Goal: Register for event/course

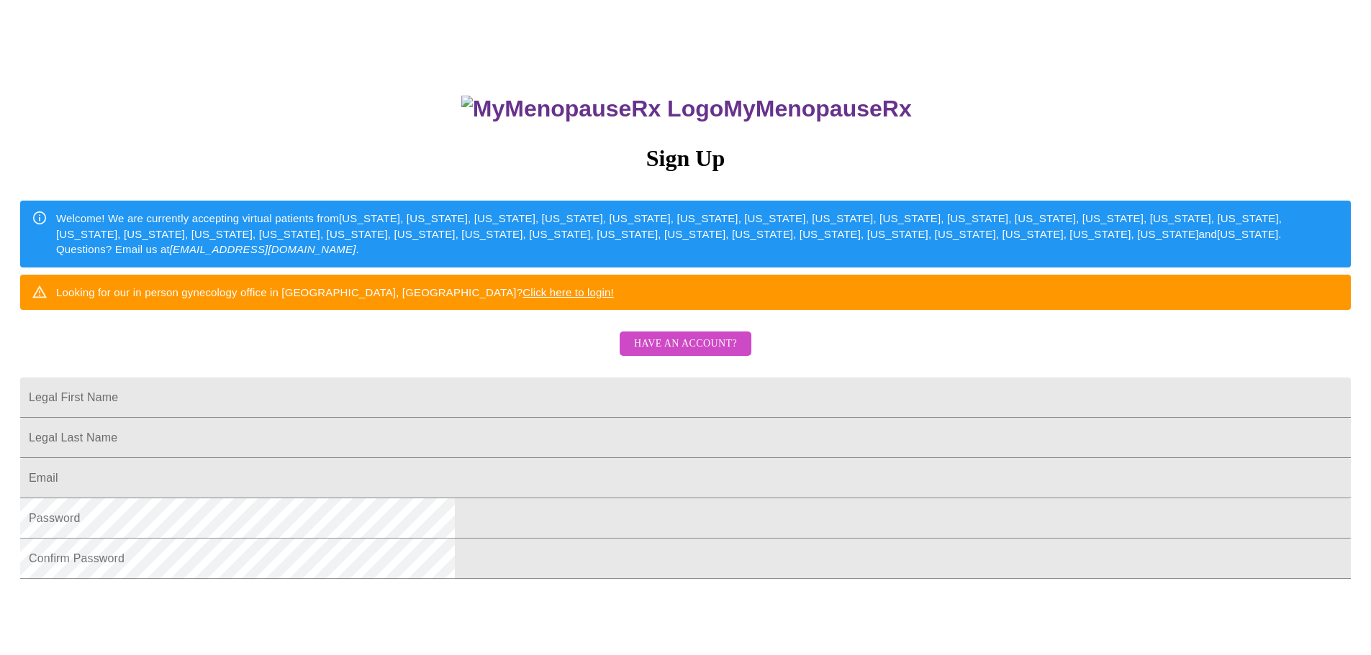
scroll to position [216, 0]
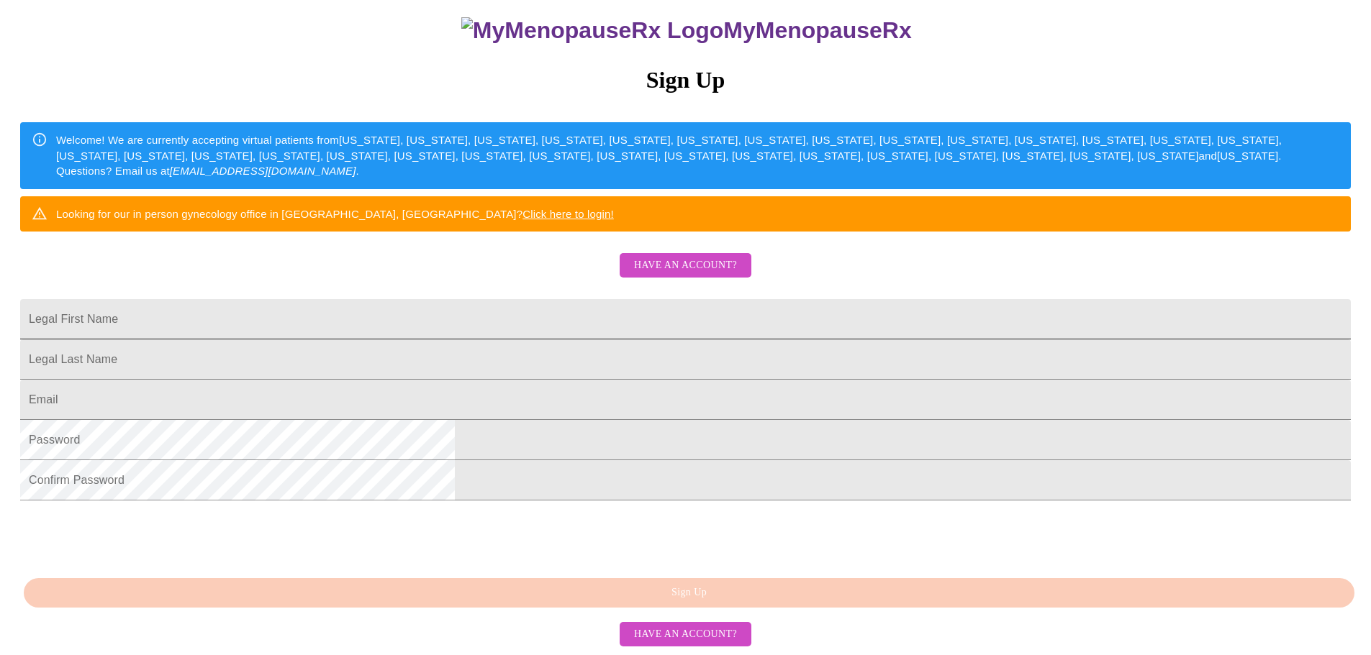
click at [491, 299] on input "Legal First Name" at bounding box center [685, 319] width 1330 height 40
type input "[PERSON_NAME]"
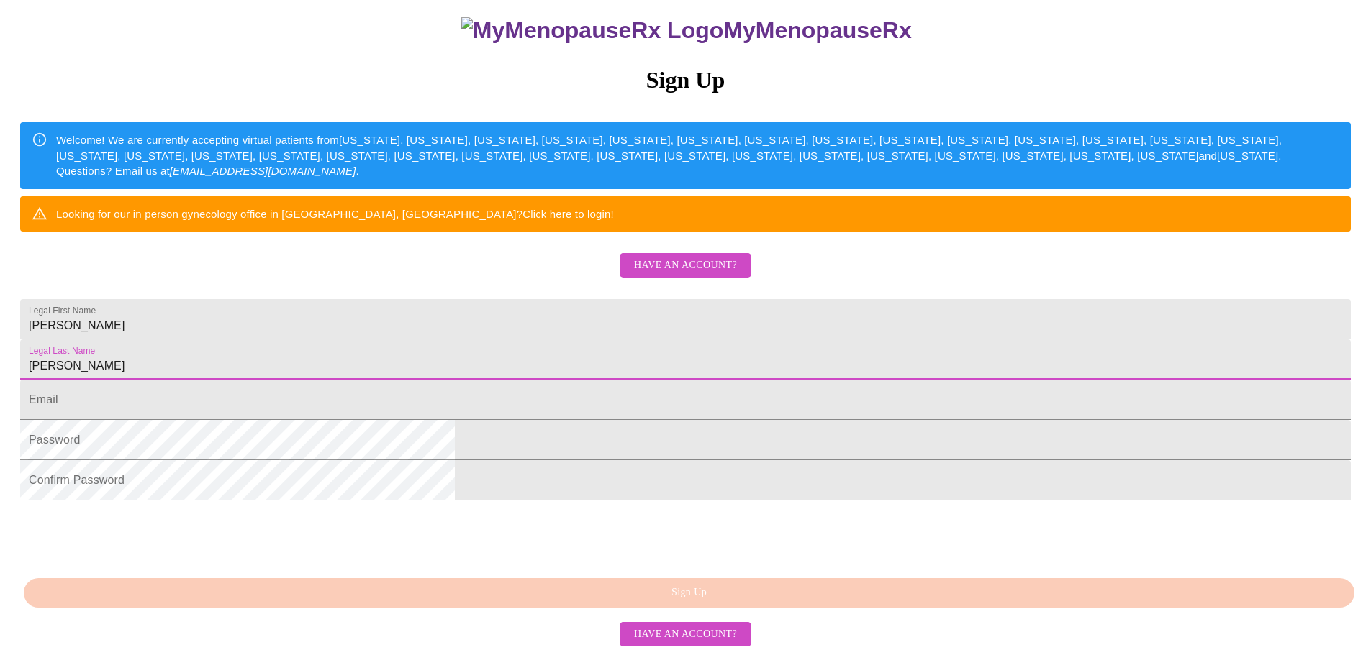
type input "[PERSON_NAME]"
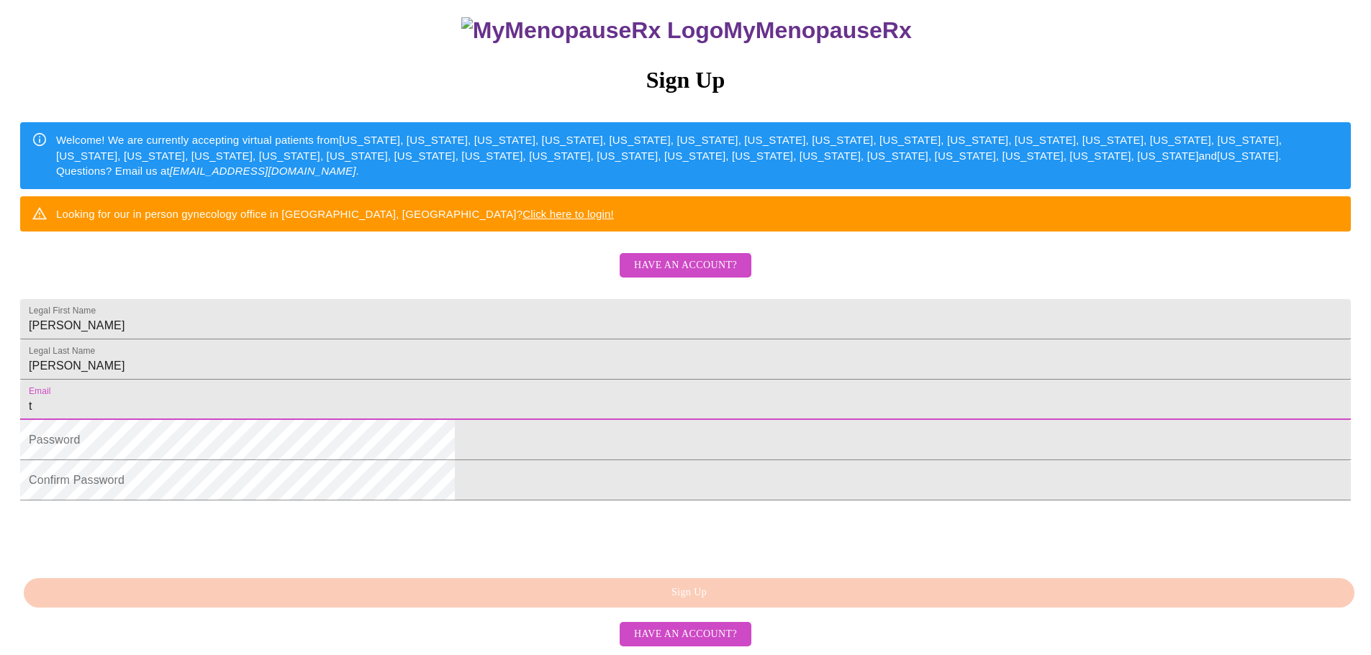
type input "[EMAIL_ADDRESS][DOMAIN_NAME]"
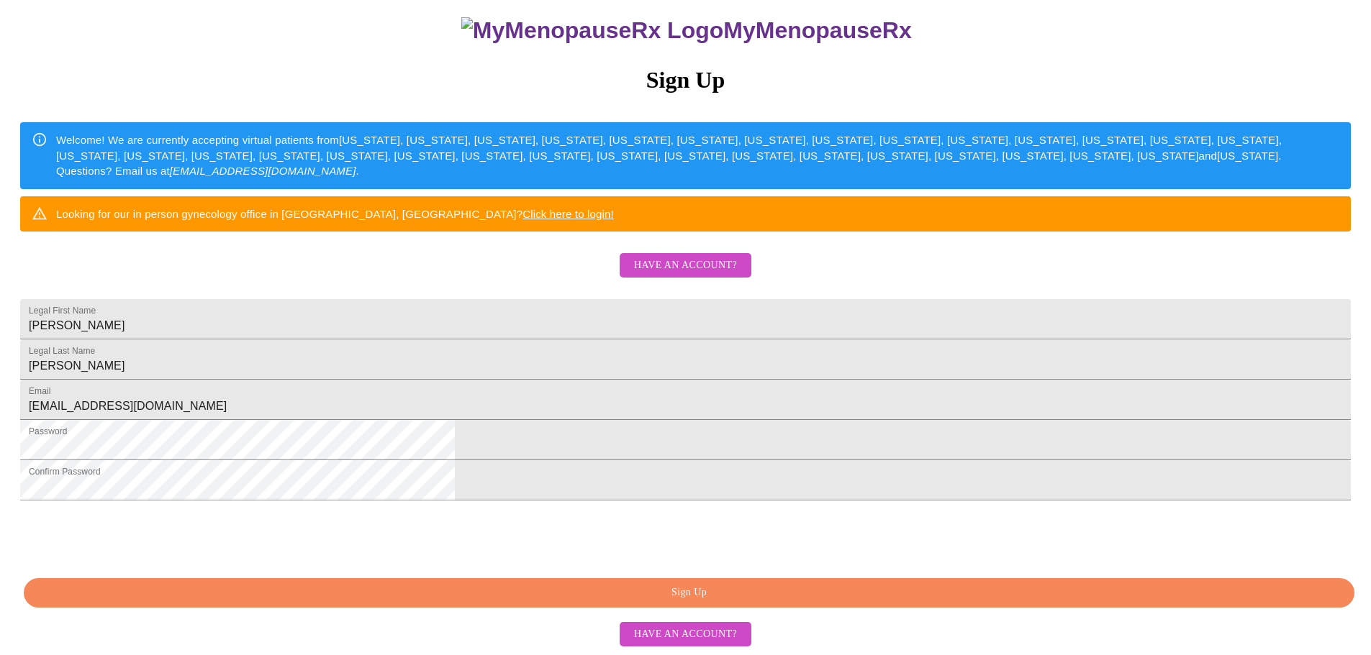
scroll to position [253, 0]
click at [687, 589] on span "Sign Up" at bounding box center [688, 593] width 1297 height 18
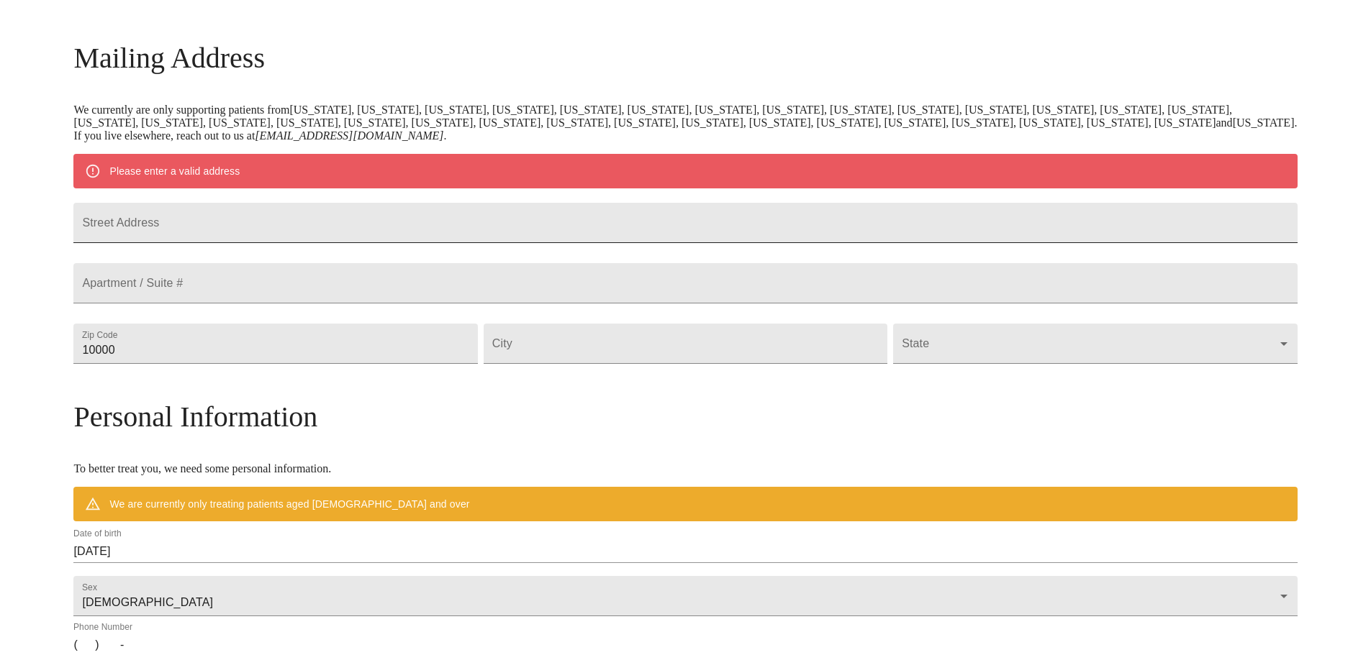
click at [234, 219] on input "Street Address" at bounding box center [684, 223] width 1223 height 40
type input "[STREET_ADDRESS][PERSON_NAME]"
type input "54849"
type input "[GEOGRAPHIC_DATA]"
click at [870, 377] on body "MyMenopauseRx Welcome to MyMenopauseRx Since it's your first time here, you'll …" at bounding box center [685, 370] width 1359 height 1122
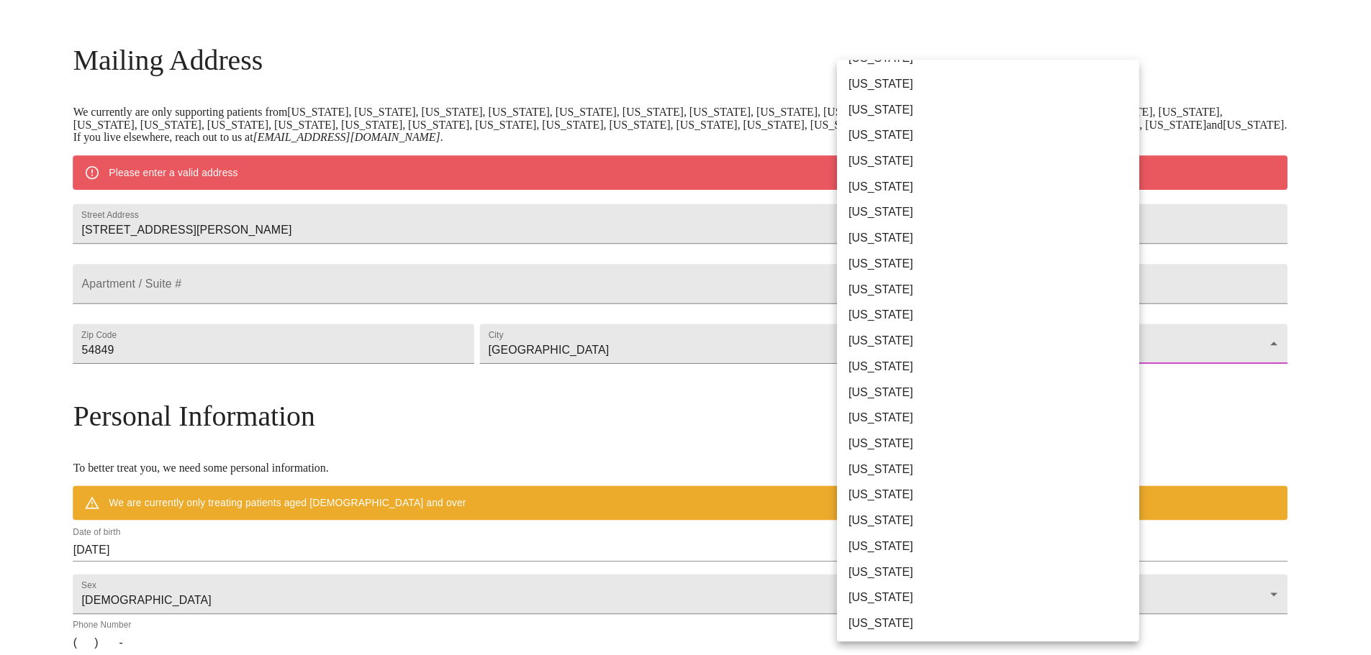
scroll to position [720, 0]
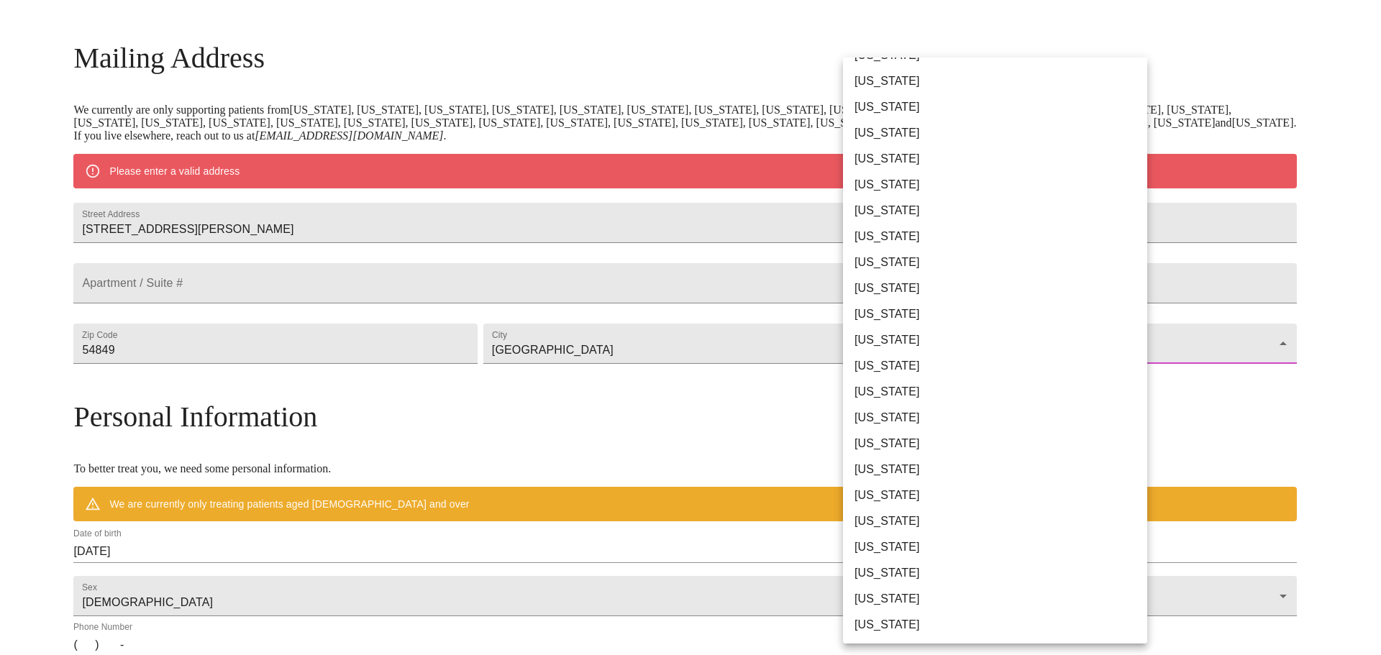
click at [886, 594] on li "[US_STATE]" at bounding box center [1000, 599] width 315 height 26
type input "[US_STATE]"
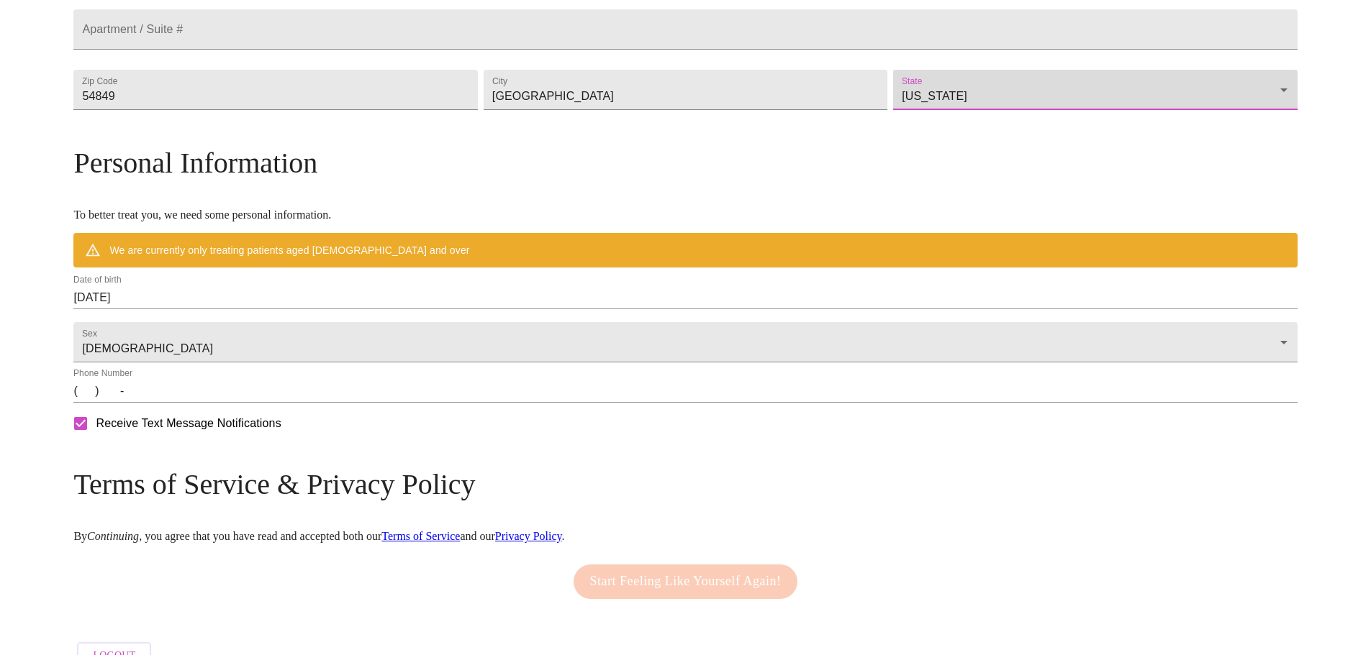
scroll to position [412, 0]
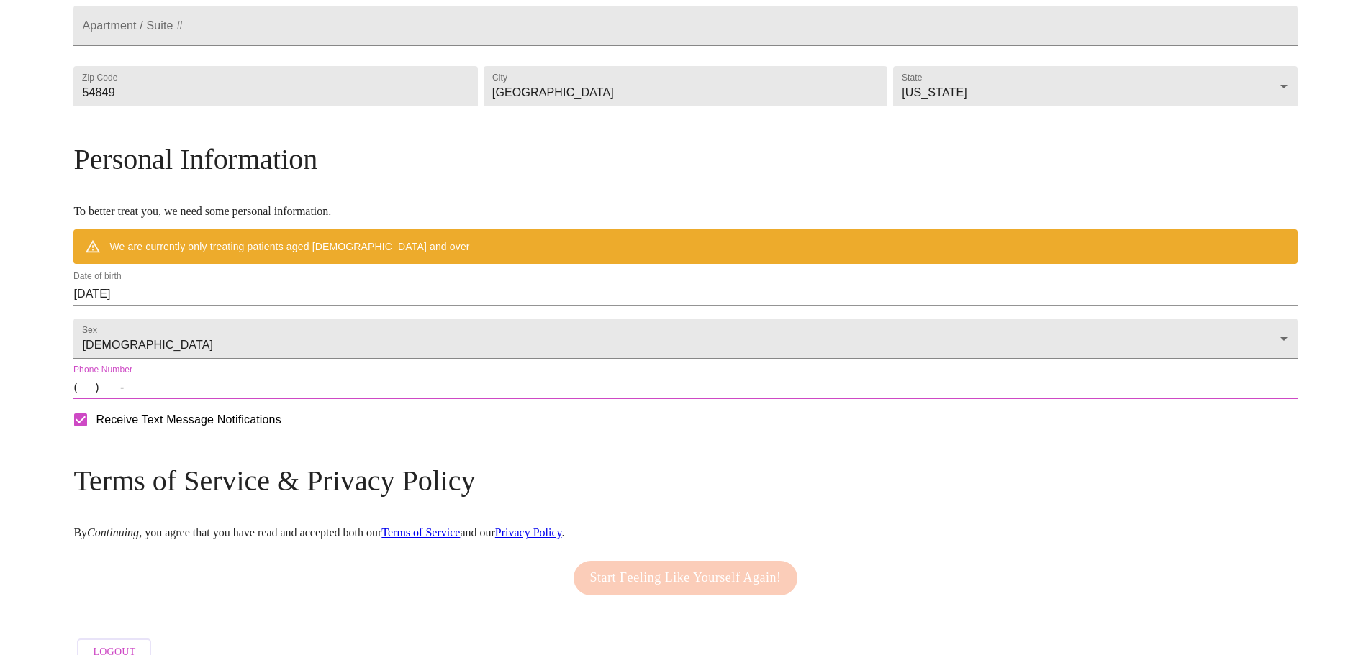
click at [243, 399] on input "(   )    -" at bounding box center [684, 387] width 1223 height 23
type input "[PHONE_NUMBER]"
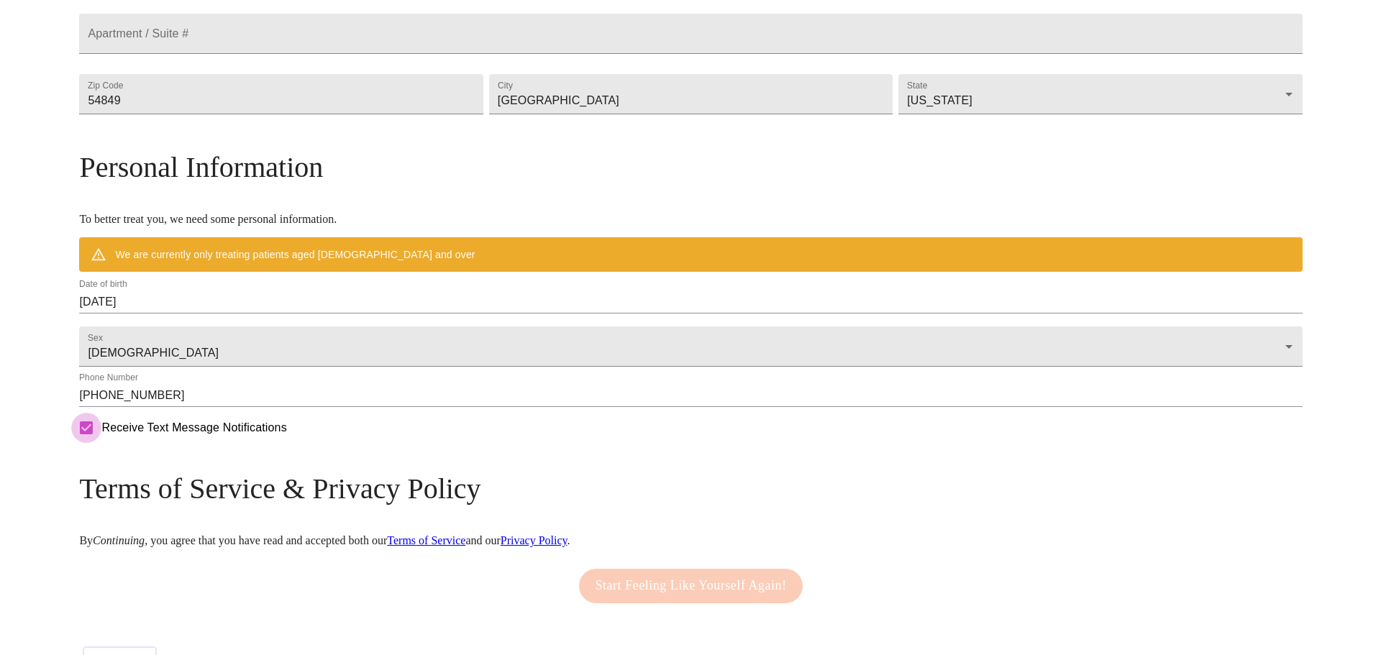
scroll to position [405, 0]
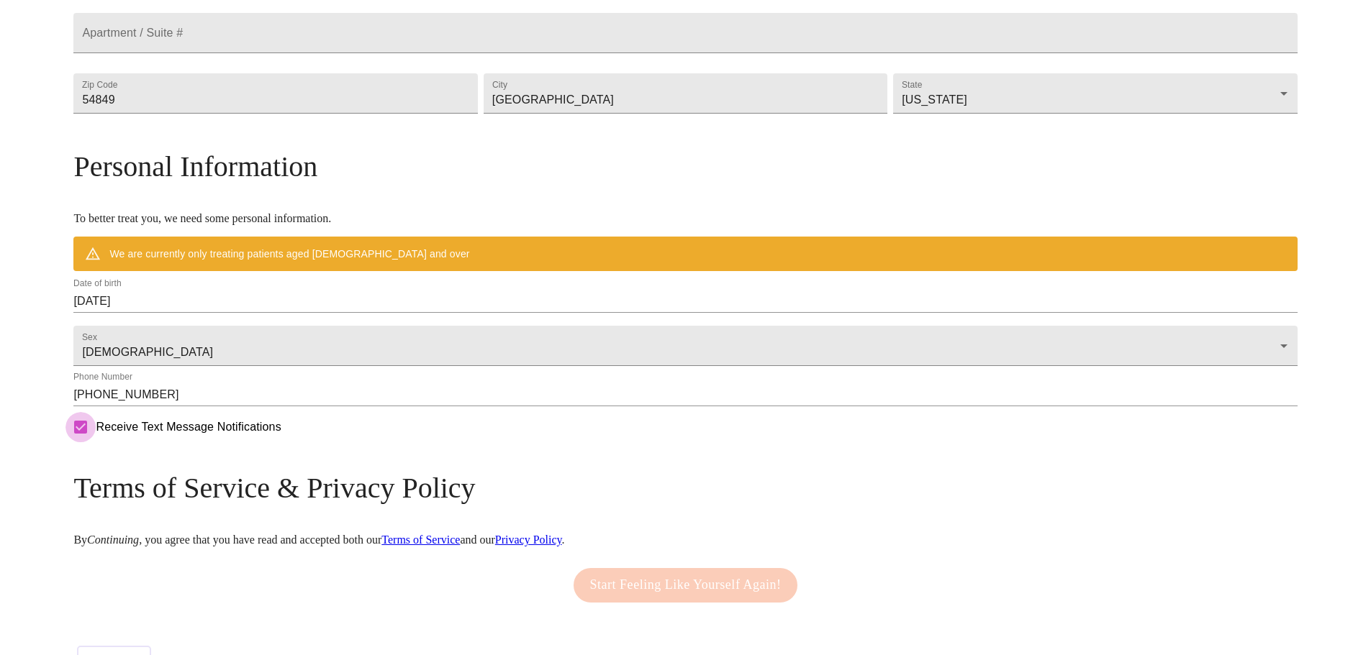
click at [302, 313] on input "[DATE]" at bounding box center [684, 301] width 1223 height 23
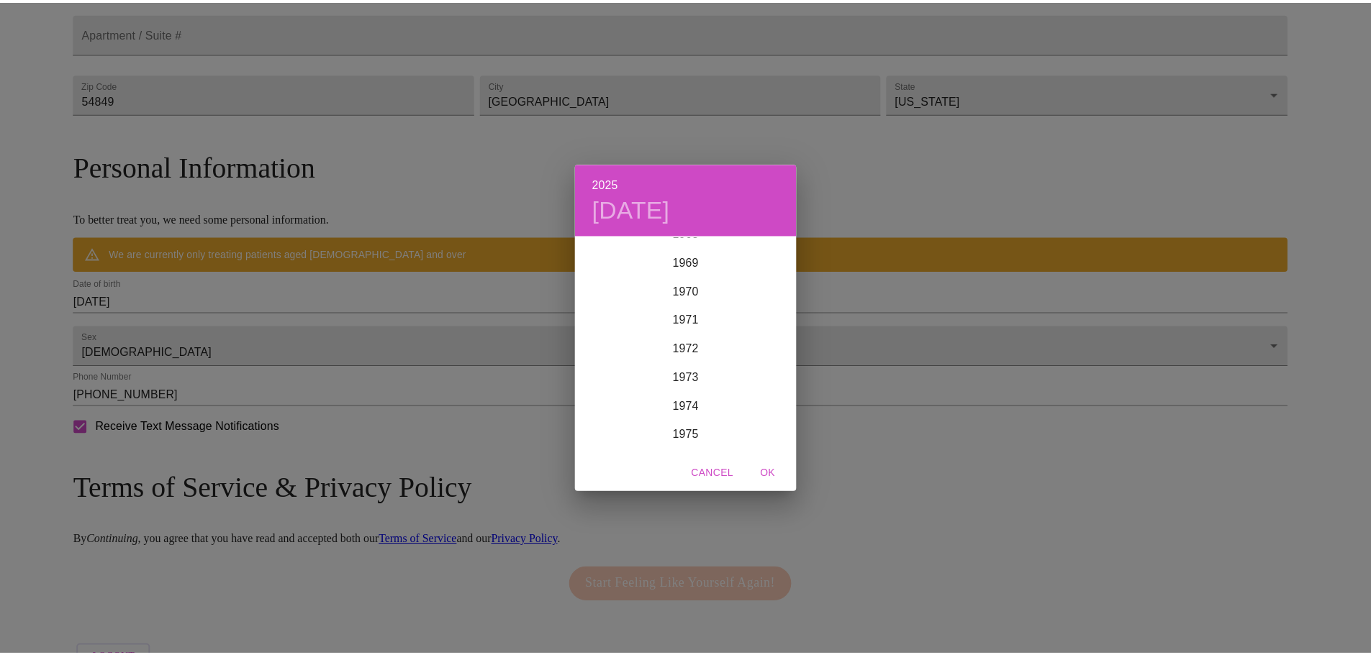
scroll to position [2048, 0]
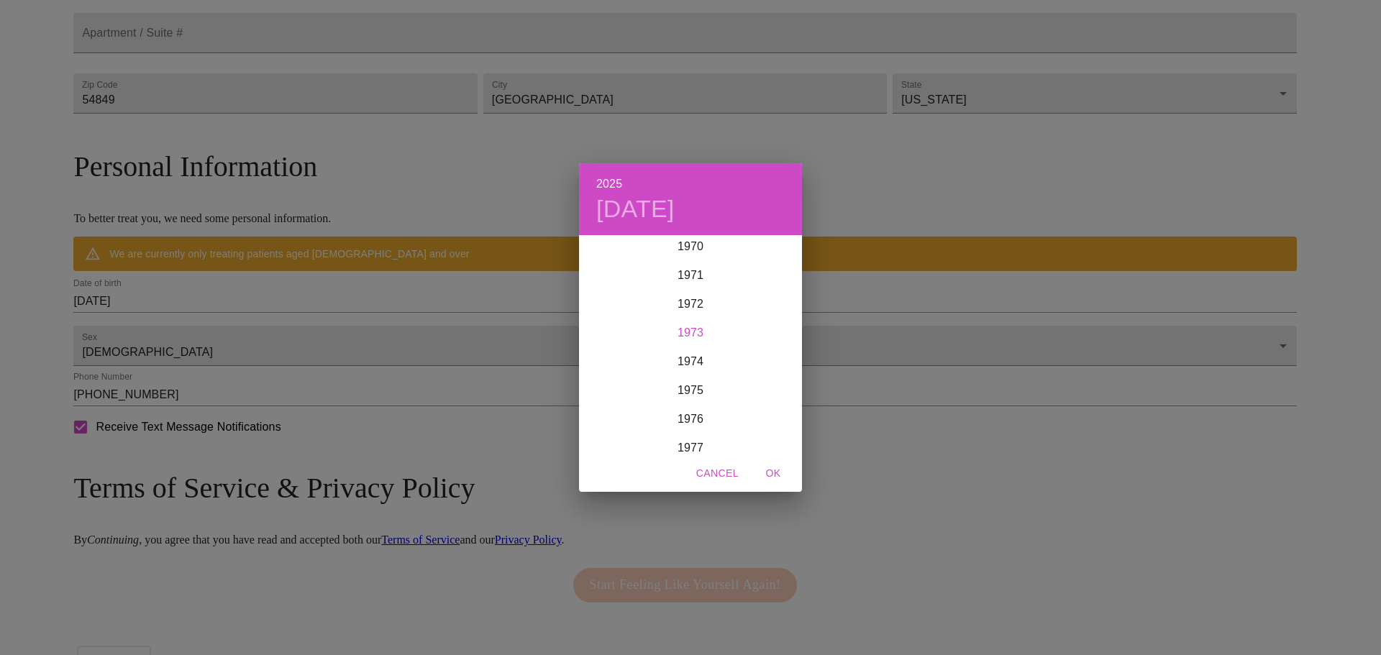
click at [689, 330] on div "1973" at bounding box center [690, 333] width 223 height 29
click at [761, 312] on div "Jun" at bounding box center [765, 318] width 74 height 54
click at [715, 355] on button "14" at bounding box center [720, 363] width 26 height 26
click at [770, 468] on span "OK" at bounding box center [773, 474] width 35 height 18
type input "[DATE]"
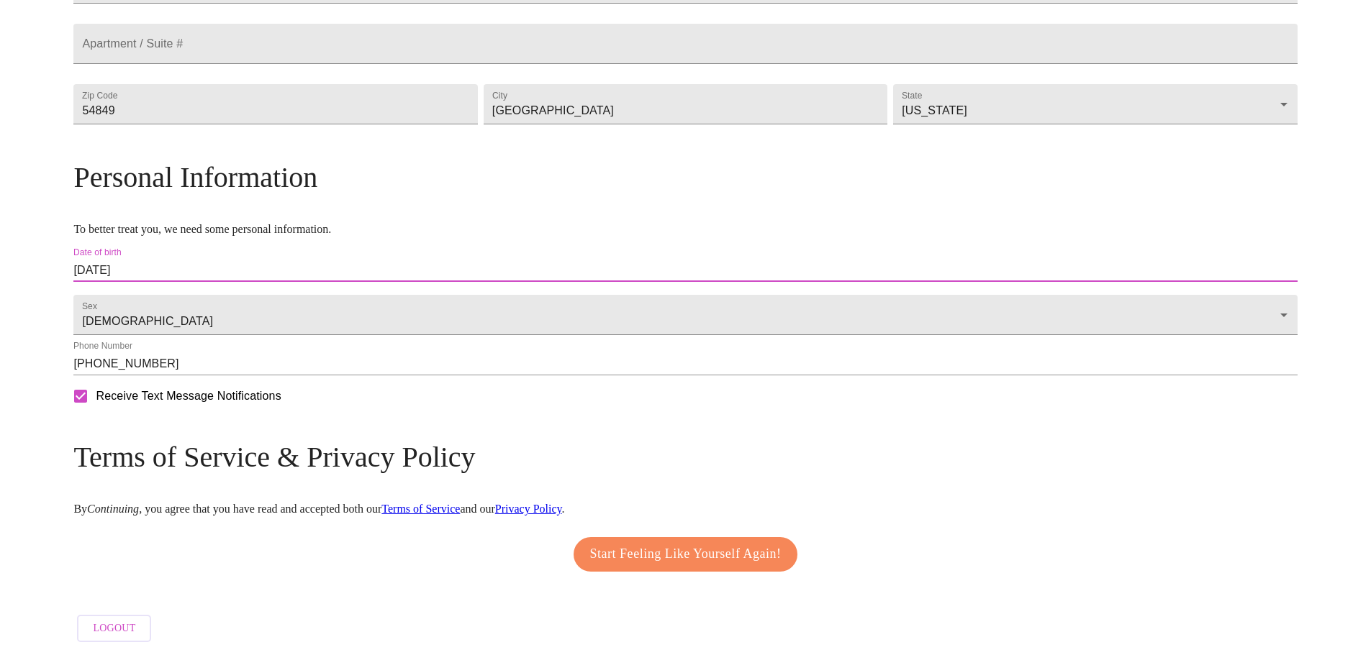
click at [682, 566] on span "Start Feeling Like Yourself Again!" at bounding box center [685, 554] width 191 height 23
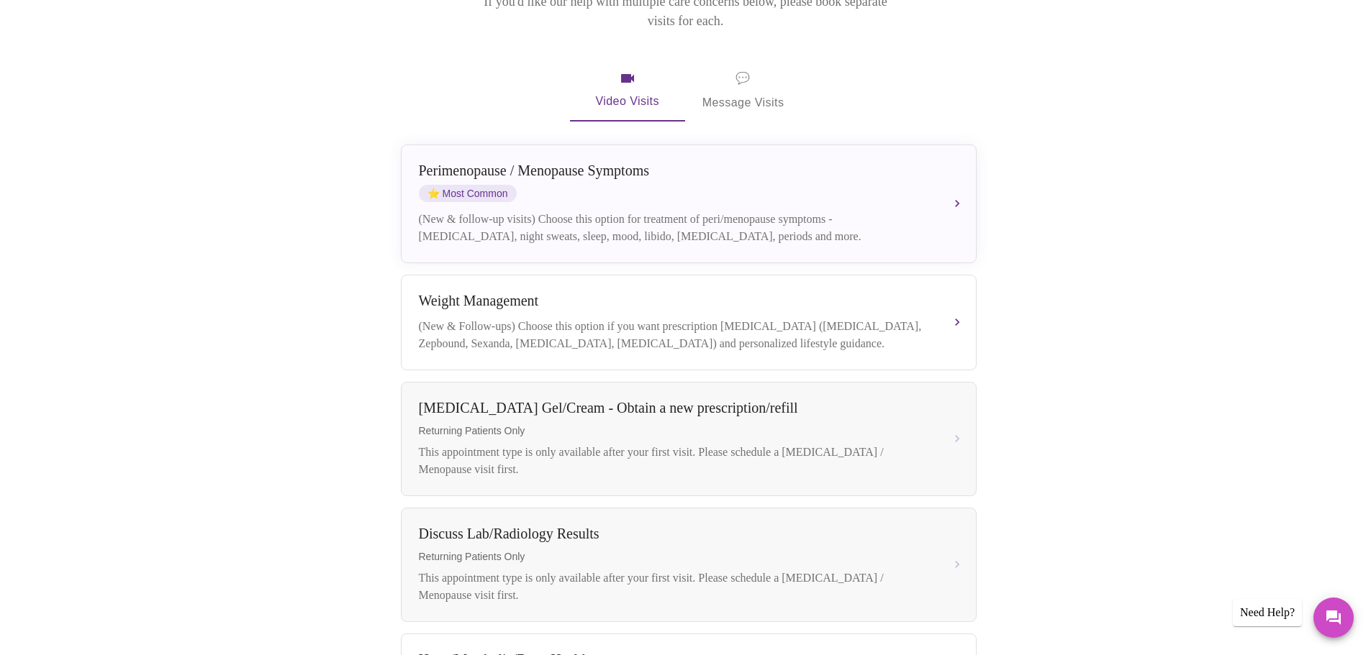
scroll to position [222, 0]
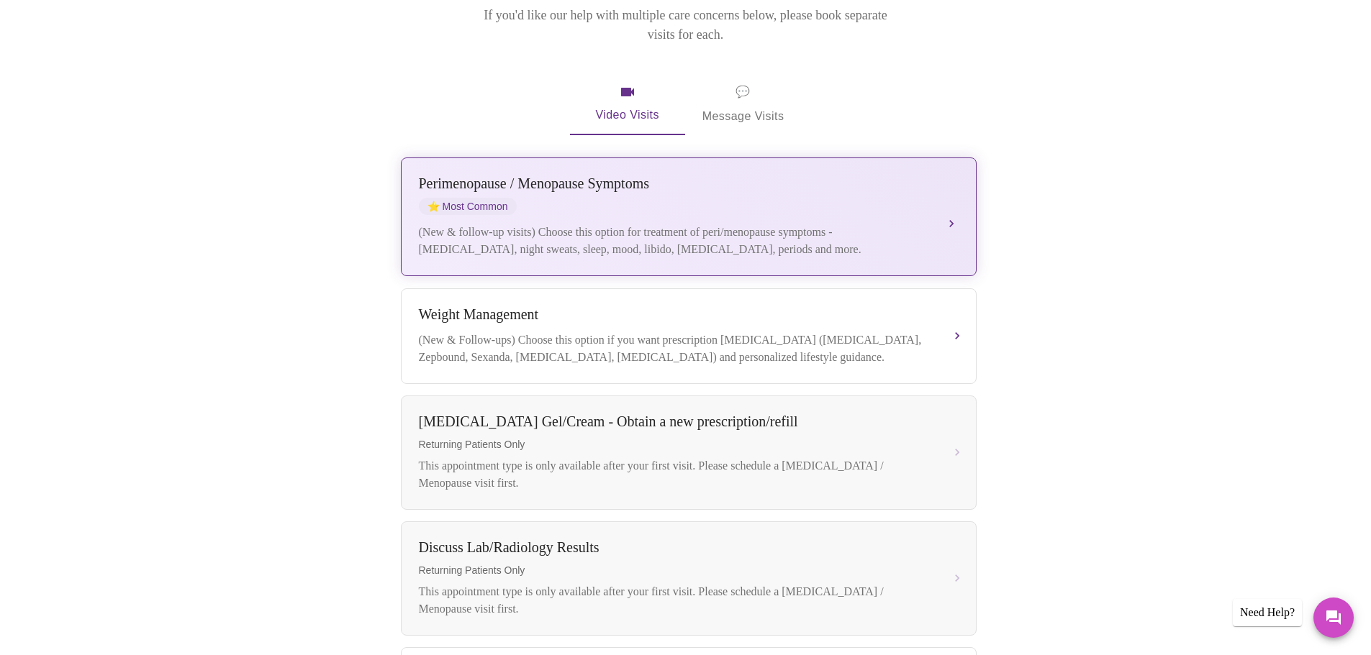
click at [946, 189] on div "[MEDICAL_DATA] / Menopause Symptoms ⭐ Most Common (New & follow-up visits) Choo…" at bounding box center [689, 217] width 540 height 83
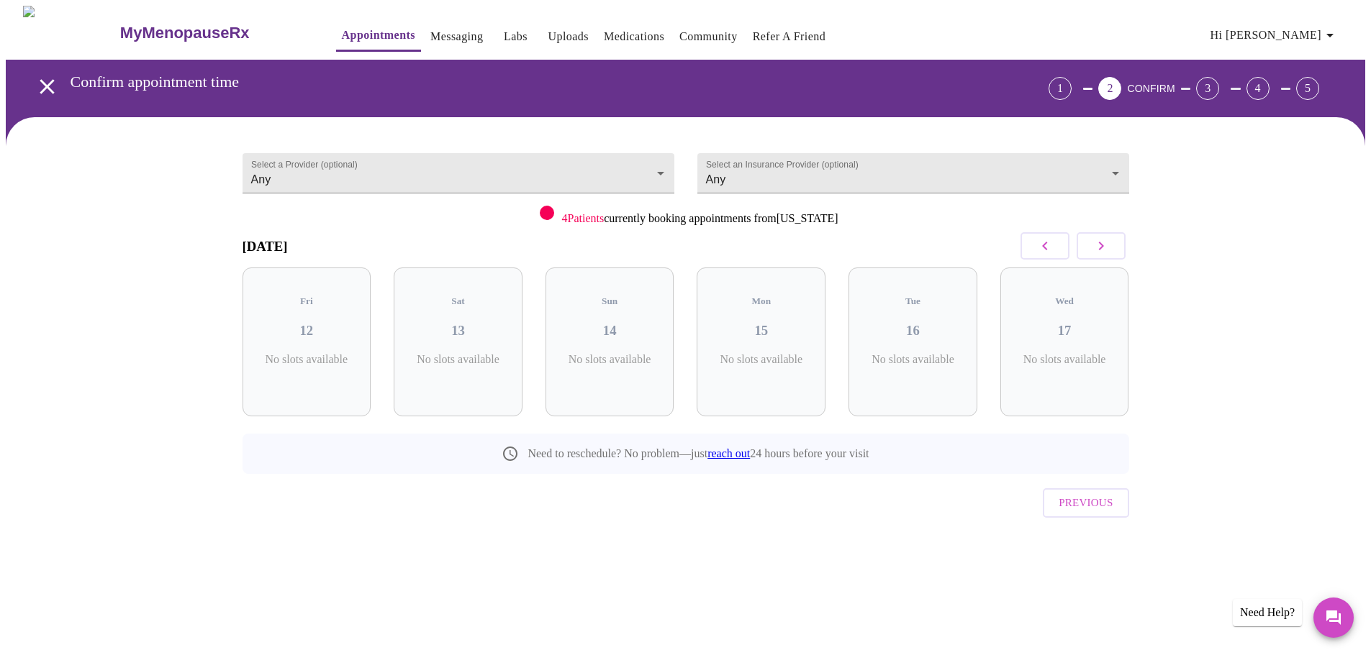
scroll to position [0, 0]
click at [1070, 323] on h3 "17" at bounding box center [1070, 331] width 106 height 16
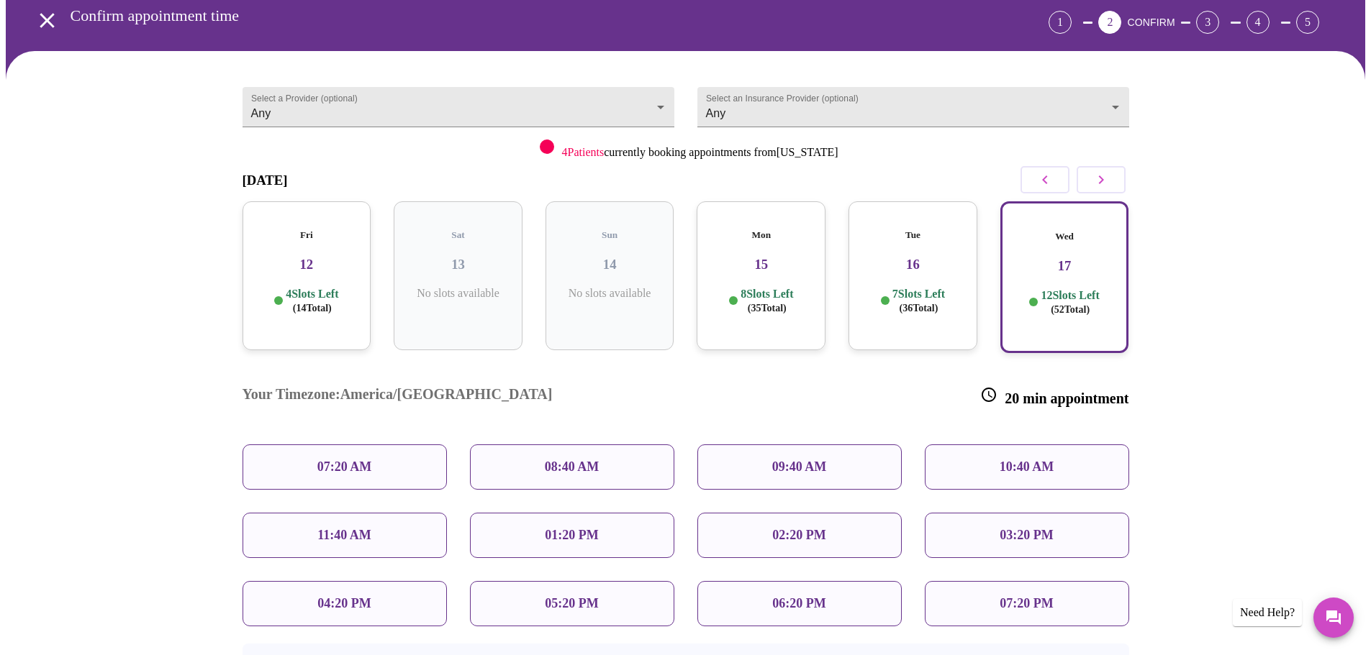
scroll to position [144, 0]
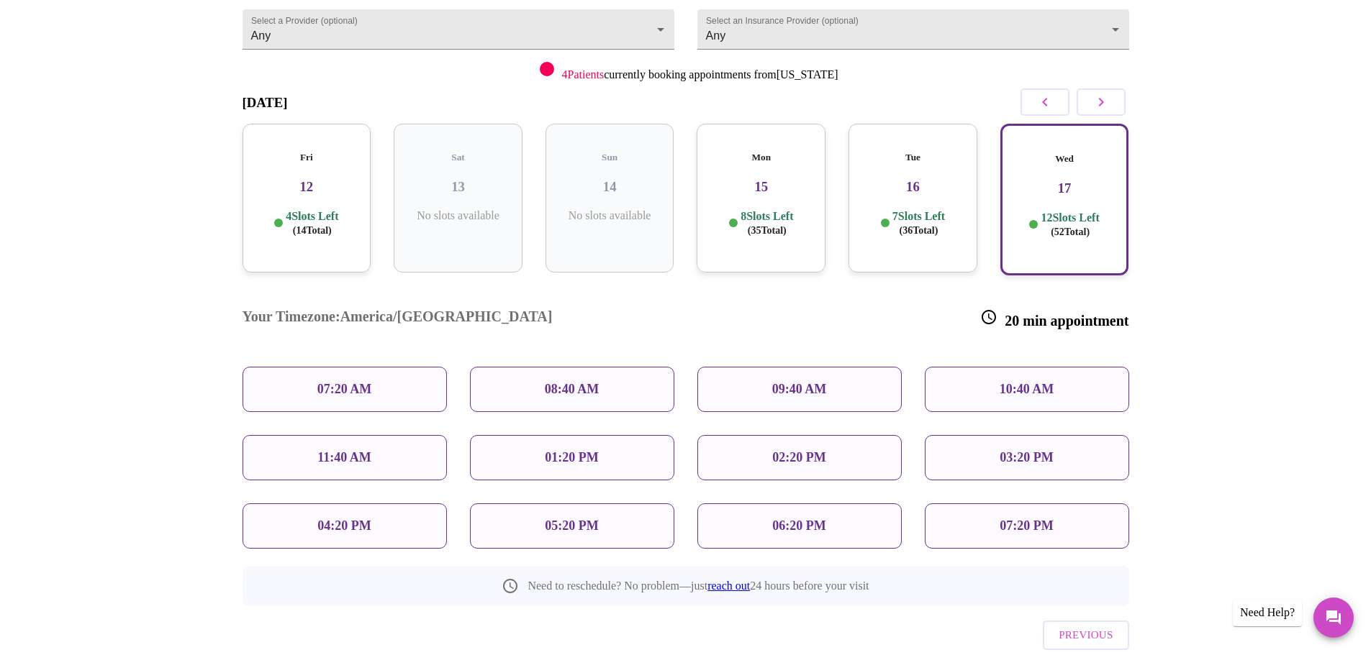
click at [358, 450] on p "11:40 AM" at bounding box center [344, 457] width 54 height 15
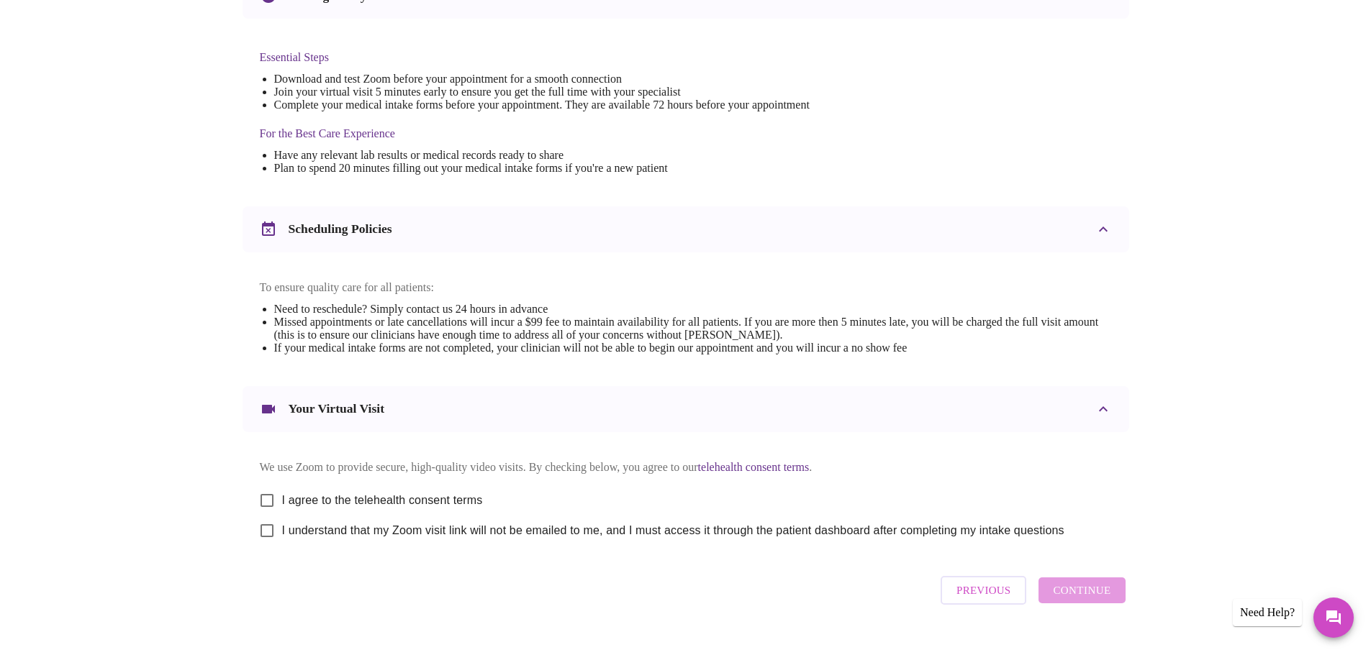
scroll to position [360, 0]
